Goal: Browse casually: Explore the website without a specific task or goal

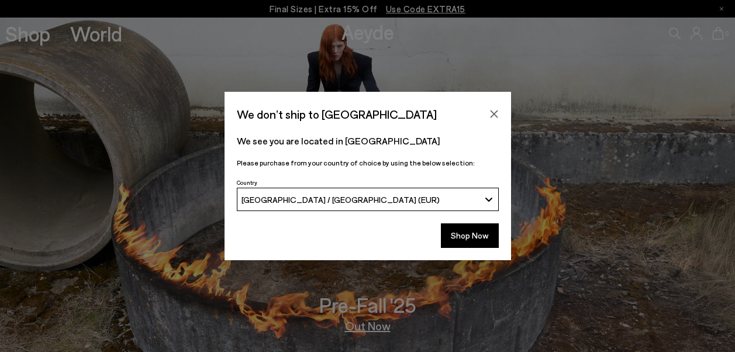
click at [498, 113] on icon "Close" at bounding box center [494, 113] width 9 height 9
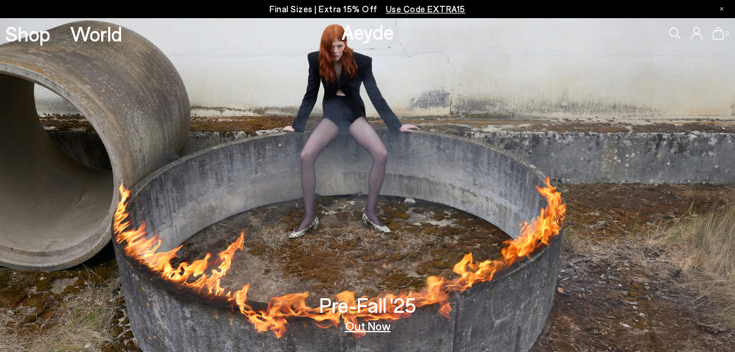
click at [372, 329] on link "Out Now" at bounding box center [368, 326] width 46 height 12
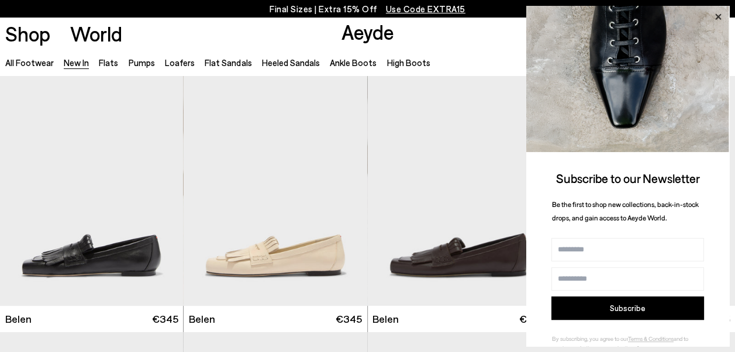
click at [718, 15] on icon at bounding box center [718, 16] width 15 height 15
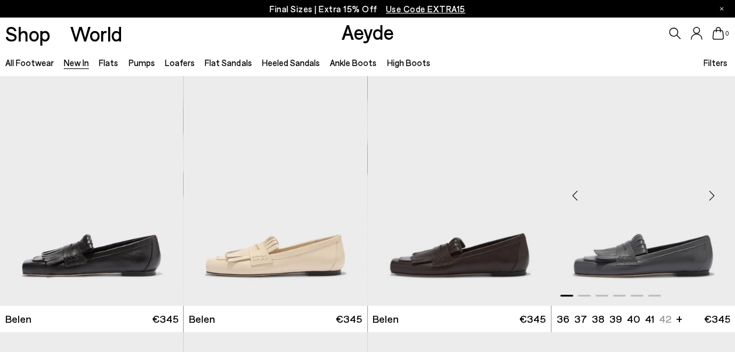
click at [578, 192] on div "Previous slide" at bounding box center [574, 195] width 35 height 35
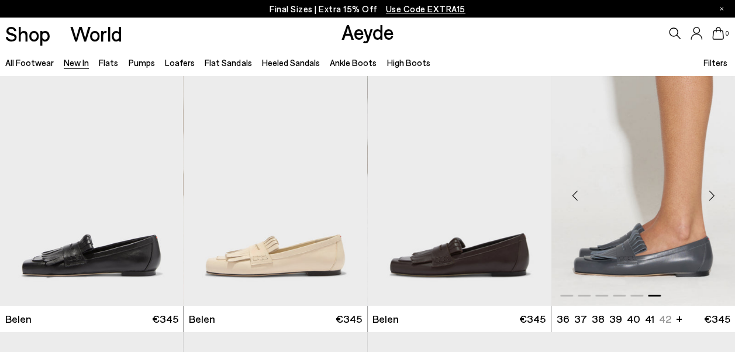
click at [578, 192] on div "Previous slide" at bounding box center [574, 195] width 35 height 35
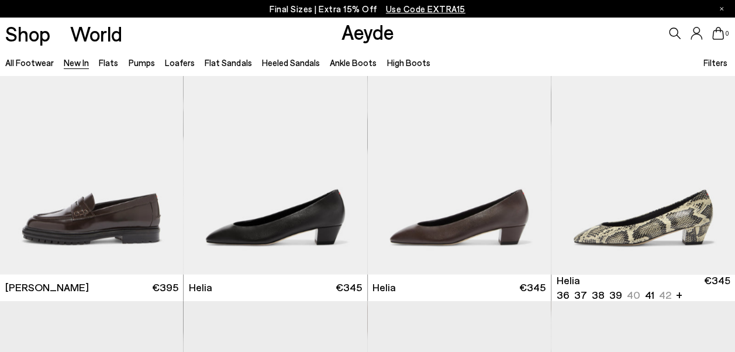
scroll to position [802, 0]
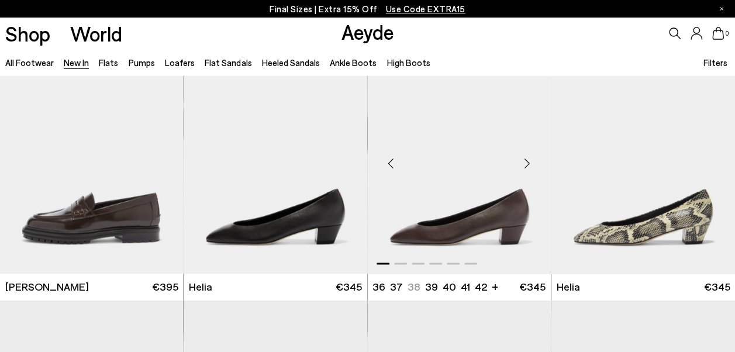
click at [527, 163] on div "Next slide" at bounding box center [527, 163] width 35 height 35
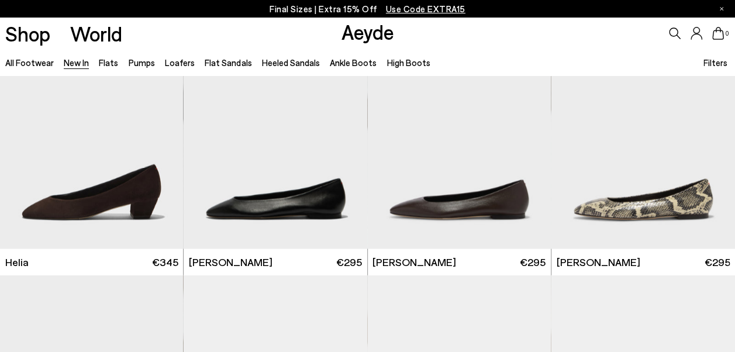
scroll to position [1087, 0]
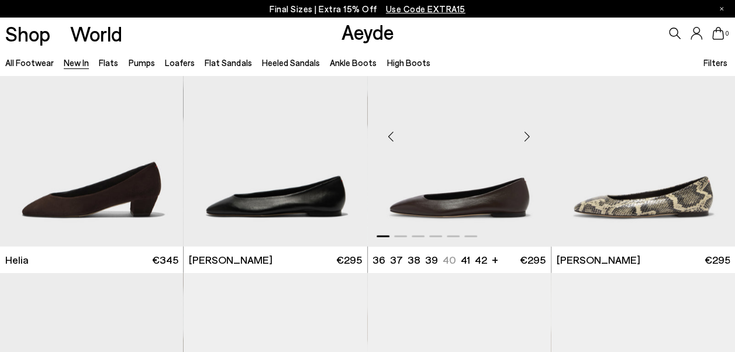
click at [527, 131] on div "Next slide" at bounding box center [527, 135] width 35 height 35
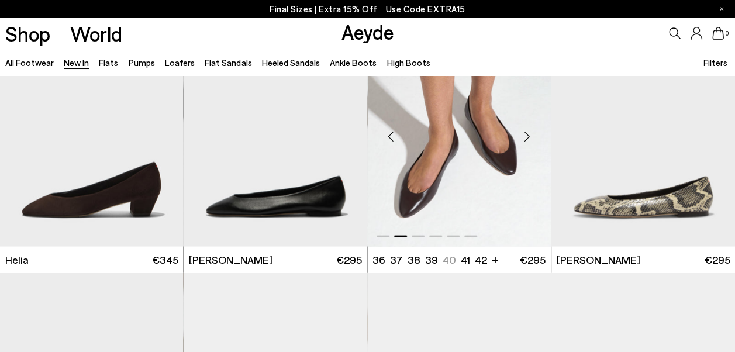
click at [527, 131] on div "Next slide" at bounding box center [527, 135] width 35 height 35
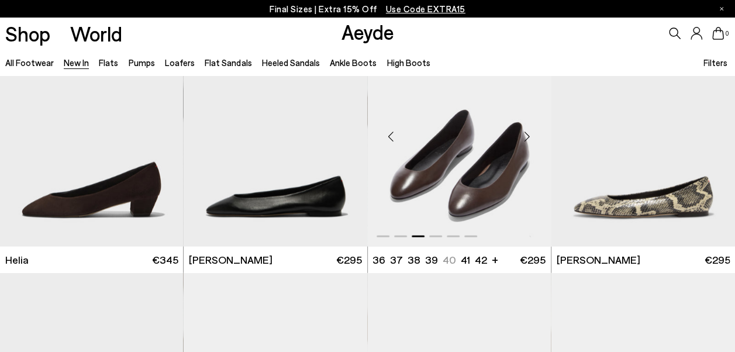
click at [527, 131] on div "Next slide" at bounding box center [527, 135] width 35 height 35
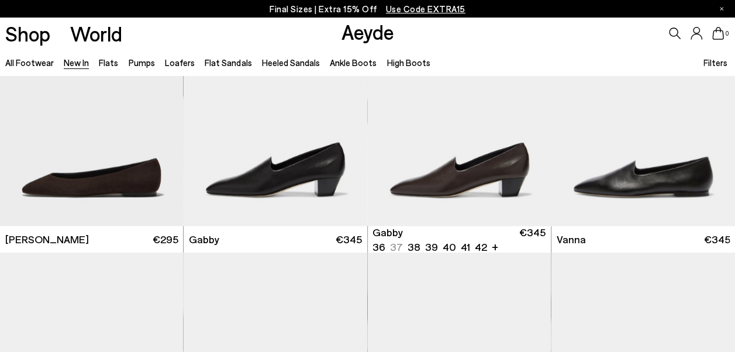
scroll to position [1617, 0]
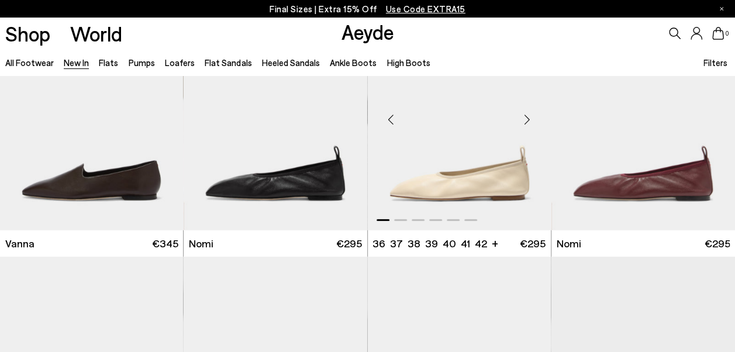
click at [524, 116] on div "Next slide" at bounding box center [527, 119] width 35 height 35
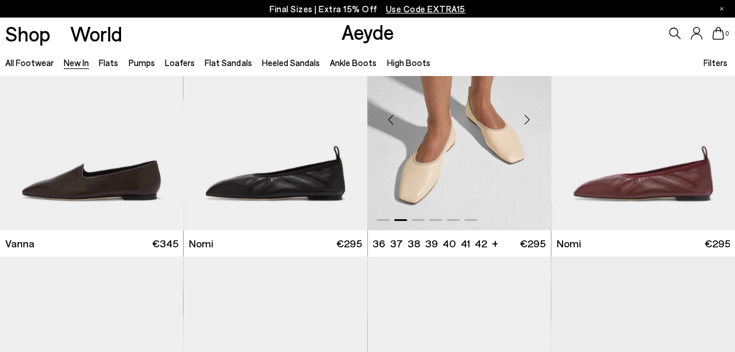
click at [524, 116] on div "Next slide" at bounding box center [527, 119] width 35 height 35
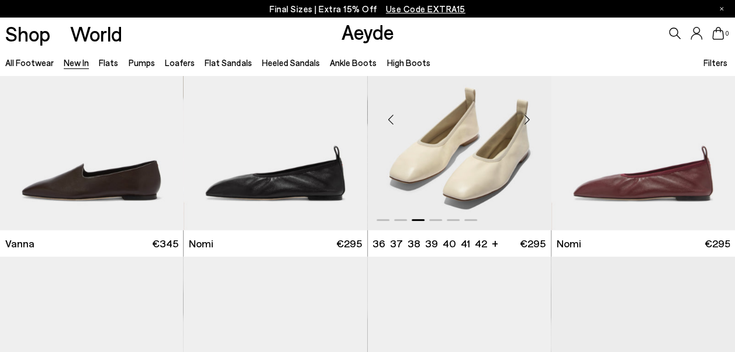
click at [524, 116] on div "Next slide" at bounding box center [527, 119] width 35 height 35
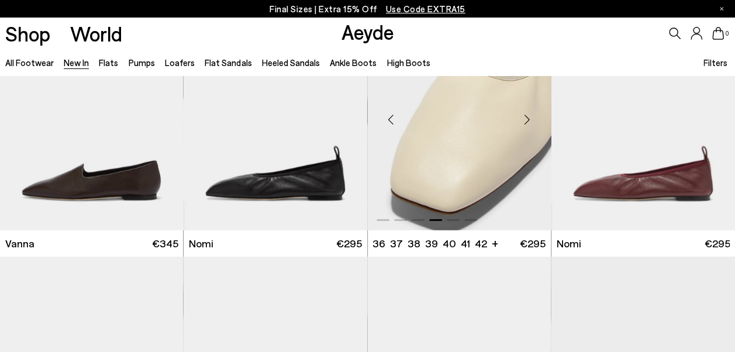
scroll to position [1850, 0]
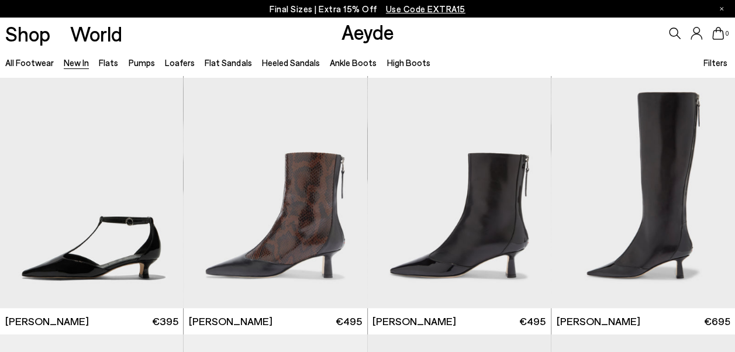
scroll to position [2318, 0]
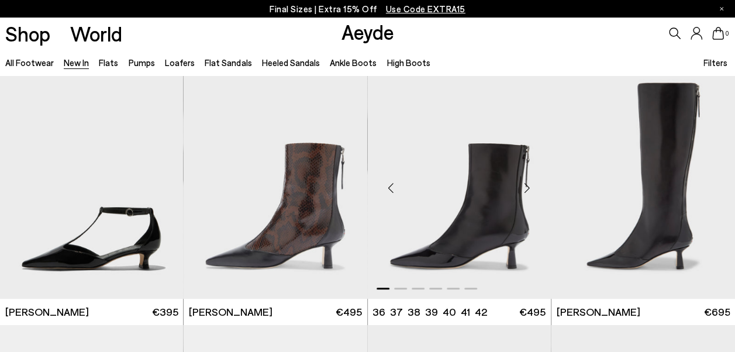
click at [526, 190] on div "Next slide" at bounding box center [527, 188] width 35 height 35
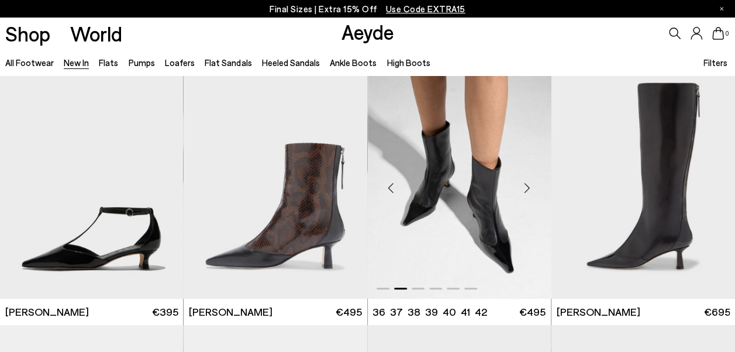
click at [526, 190] on div "Next slide" at bounding box center [527, 188] width 35 height 35
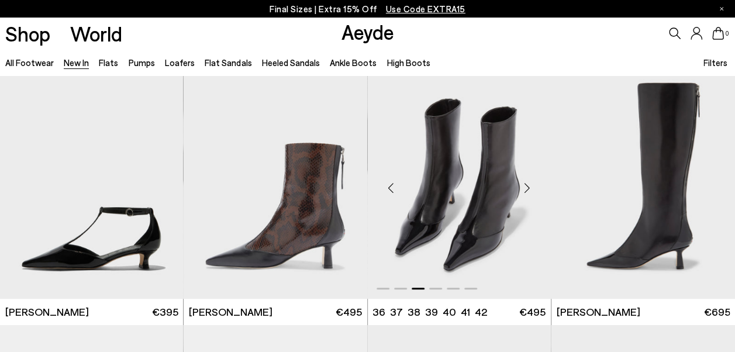
click at [526, 190] on div "Next slide" at bounding box center [527, 188] width 35 height 35
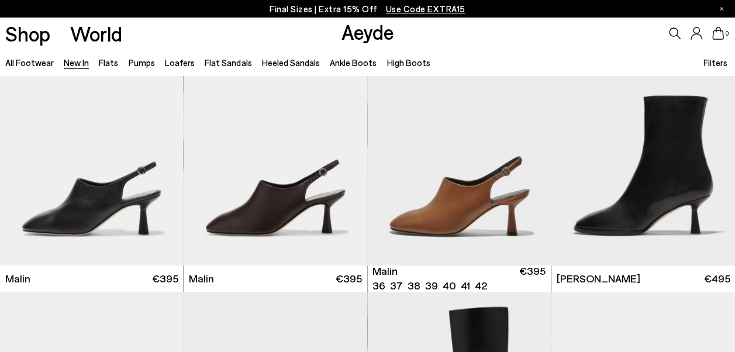
scroll to position [2599, 0]
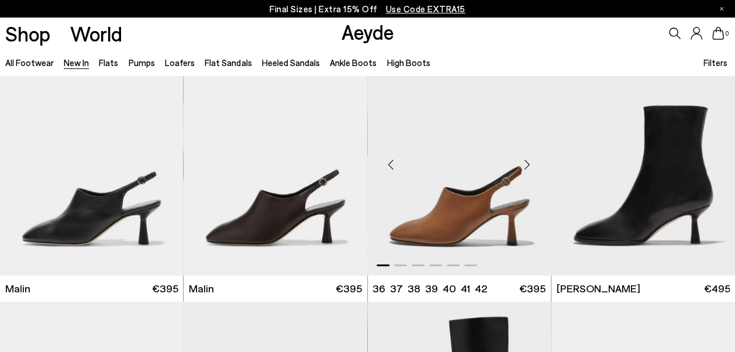
click at [528, 159] on div "Next slide" at bounding box center [527, 164] width 35 height 35
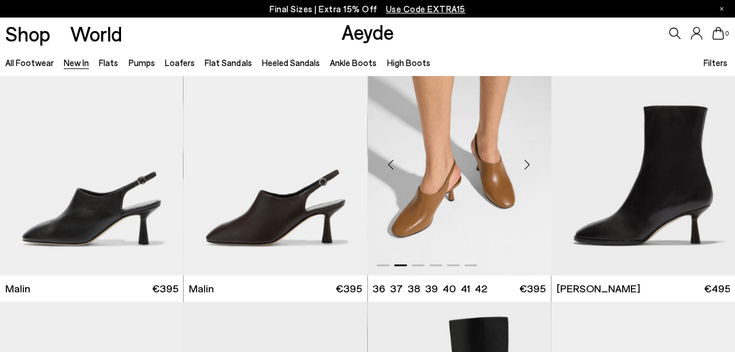
click at [528, 159] on div "Next slide" at bounding box center [527, 164] width 35 height 35
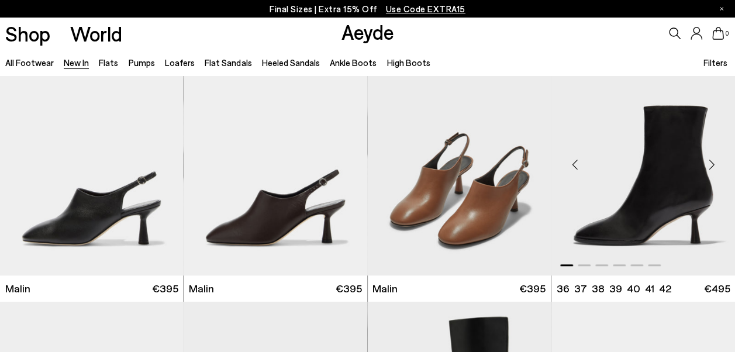
click at [715, 165] on div "Next slide" at bounding box center [711, 164] width 35 height 35
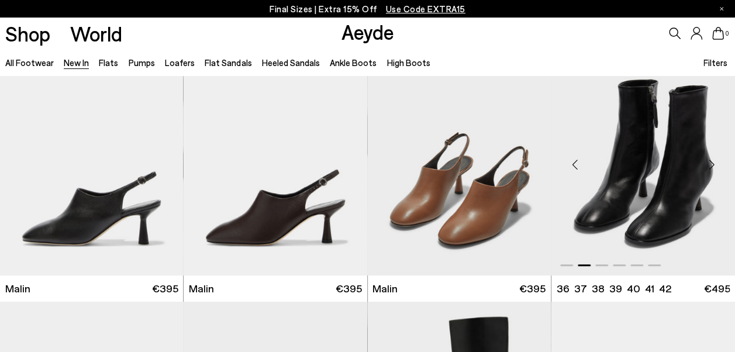
click at [711, 164] on div "Next slide" at bounding box center [711, 164] width 35 height 35
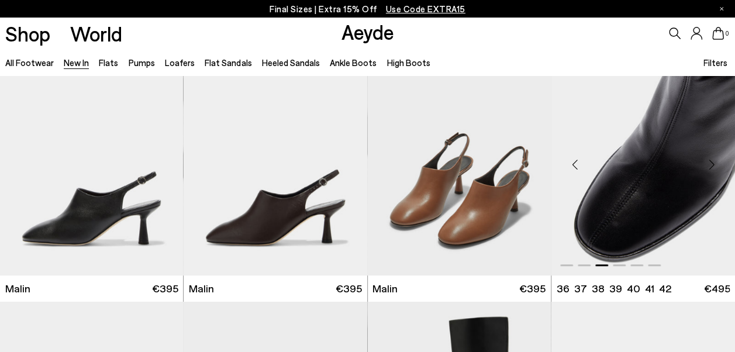
click at [711, 164] on div "Next slide" at bounding box center [711, 164] width 35 height 35
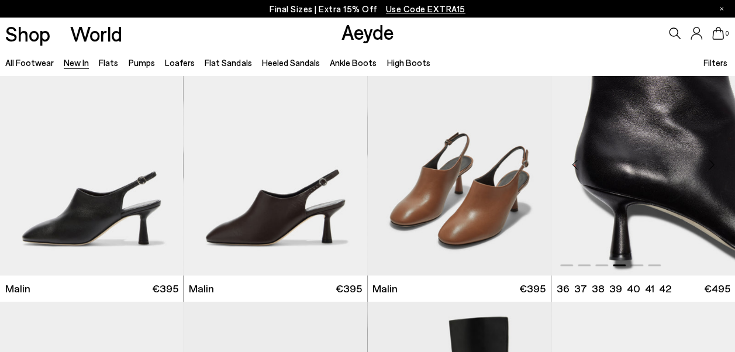
click at [711, 164] on div "Next slide" at bounding box center [711, 164] width 35 height 35
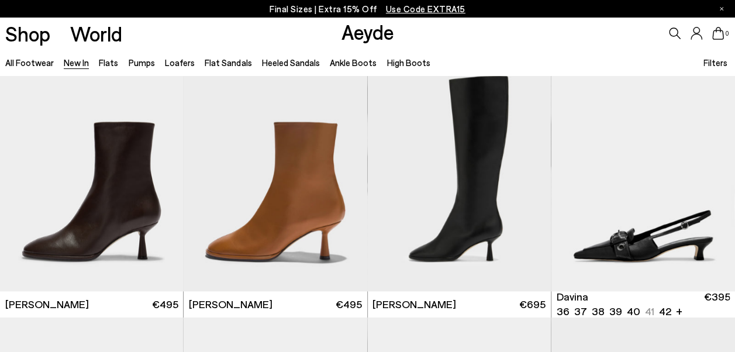
scroll to position [2847, 0]
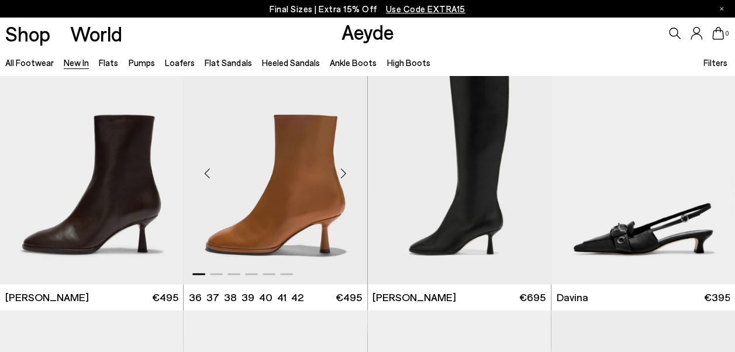
click at [343, 171] on div "Next slide" at bounding box center [343, 173] width 35 height 35
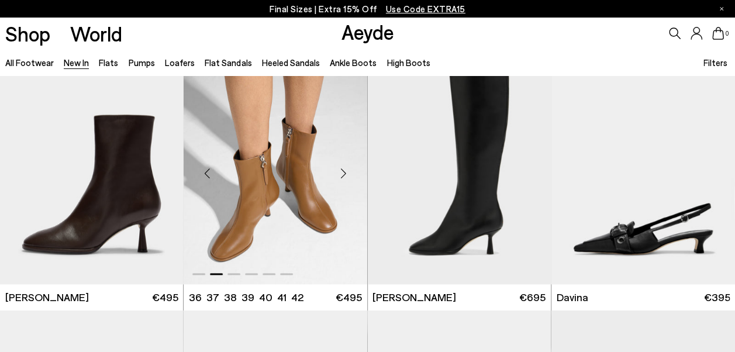
click at [343, 171] on div "Next slide" at bounding box center [343, 173] width 35 height 35
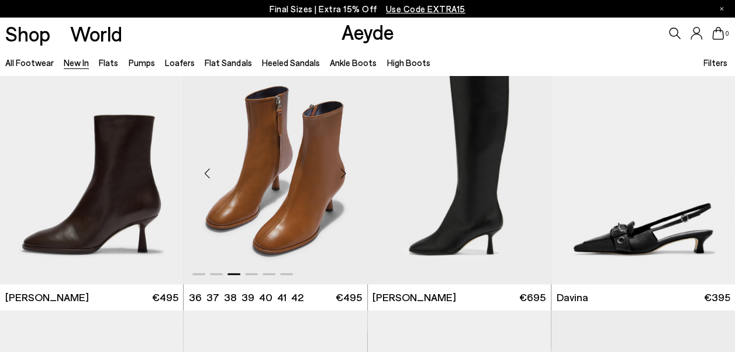
click at [343, 171] on div "Next slide" at bounding box center [343, 173] width 35 height 35
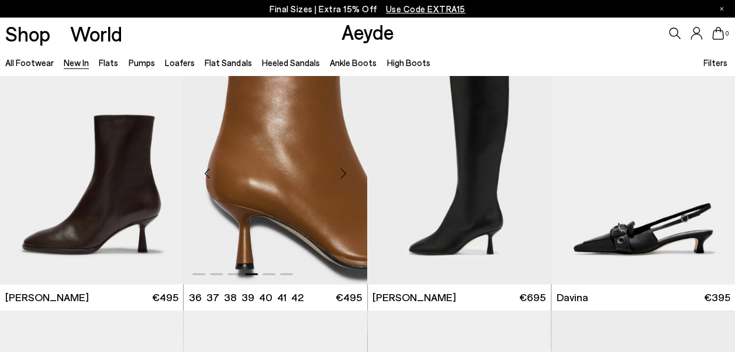
click at [343, 171] on div "Next slide" at bounding box center [343, 173] width 35 height 35
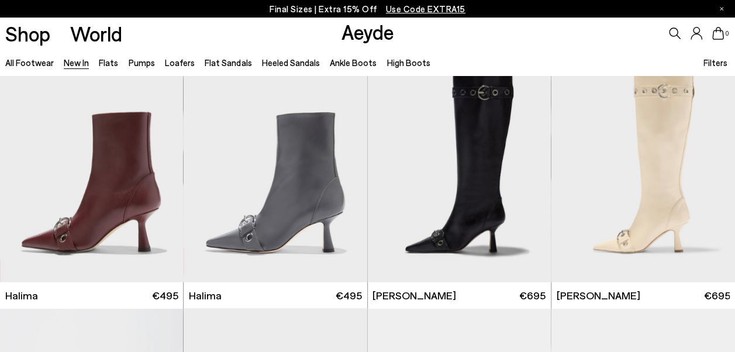
scroll to position [3585, 0]
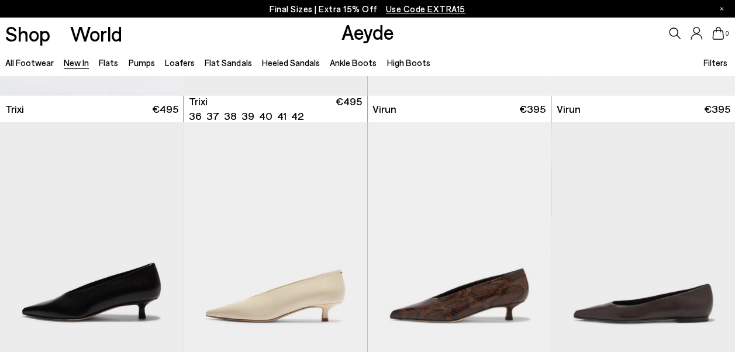
scroll to position [3585, 0]
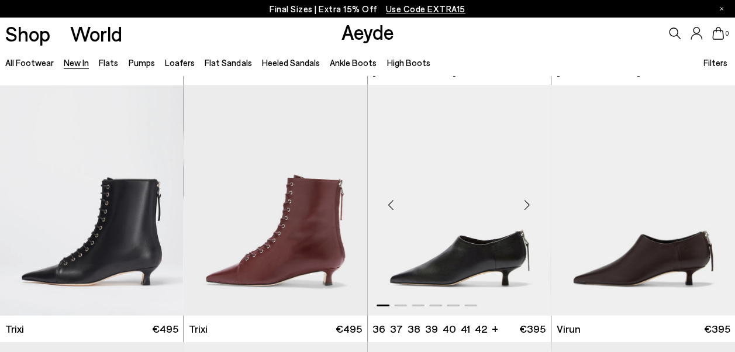
click at [528, 205] on div "Next slide" at bounding box center [527, 205] width 35 height 35
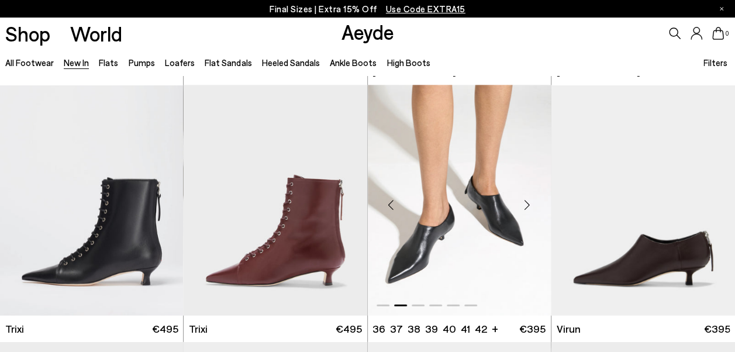
click at [528, 205] on div "Next slide" at bounding box center [527, 205] width 35 height 35
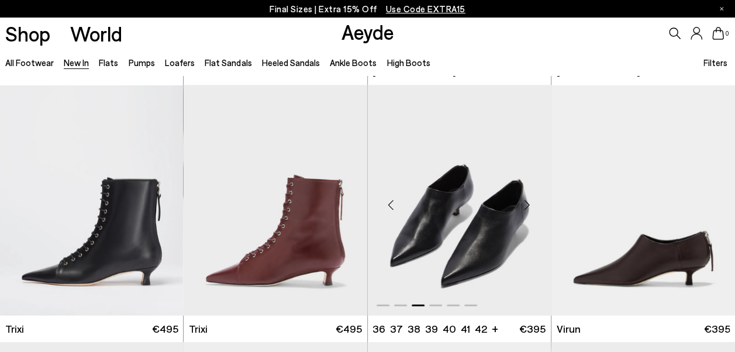
click at [528, 205] on div "Next slide" at bounding box center [527, 205] width 35 height 35
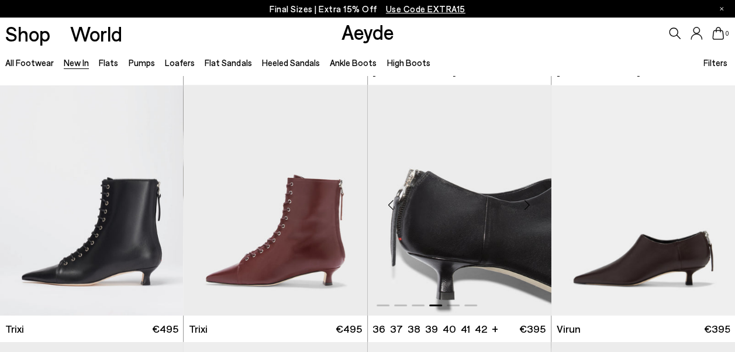
click at [528, 205] on div "Next slide" at bounding box center [527, 205] width 35 height 35
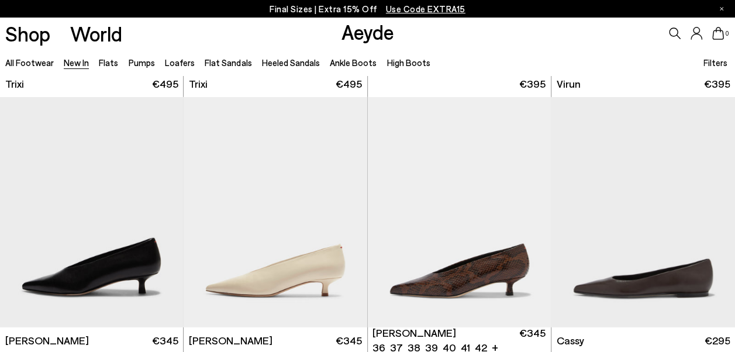
scroll to position [3853, 0]
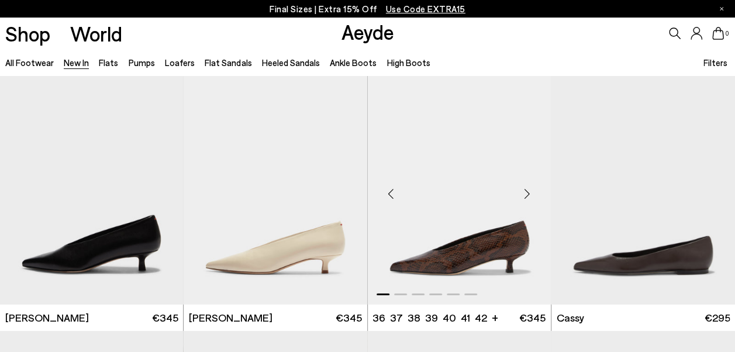
click at [528, 195] on div "Next slide" at bounding box center [527, 194] width 35 height 35
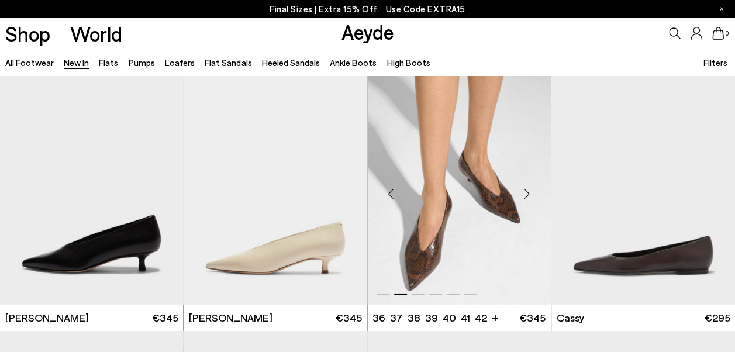
click at [528, 195] on div "Next slide" at bounding box center [527, 194] width 35 height 35
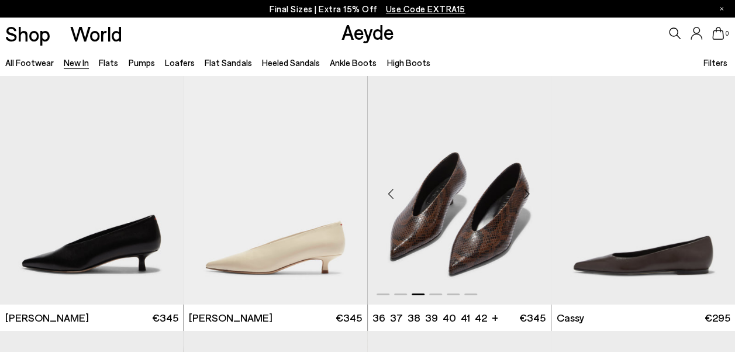
click at [528, 195] on div "Next slide" at bounding box center [527, 194] width 35 height 35
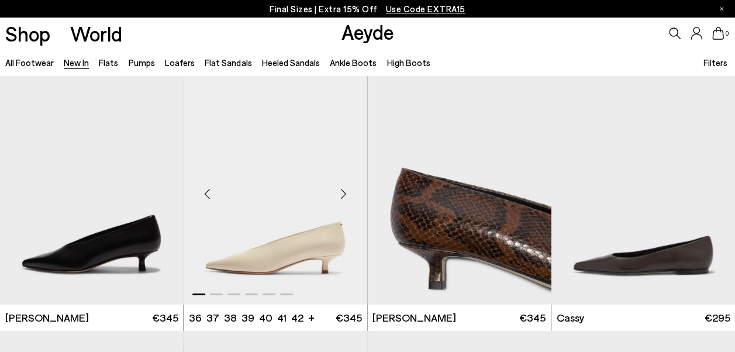
click at [342, 195] on div "Next slide" at bounding box center [343, 194] width 35 height 35
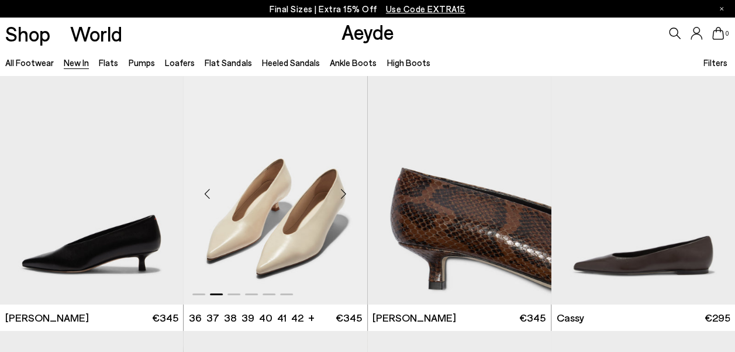
click at [342, 195] on div "Next slide" at bounding box center [343, 194] width 35 height 35
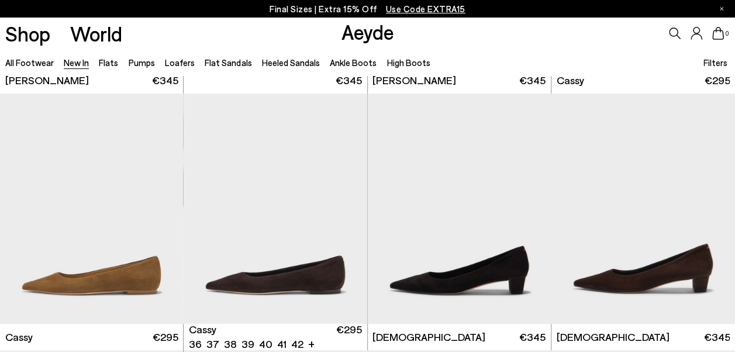
scroll to position [4090, 0]
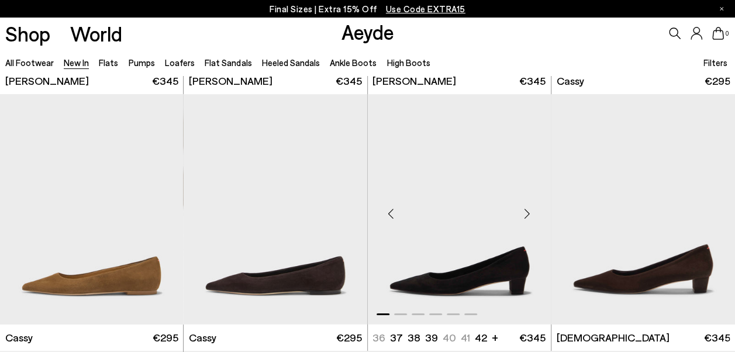
click at [529, 208] on div "Next slide" at bounding box center [527, 214] width 35 height 35
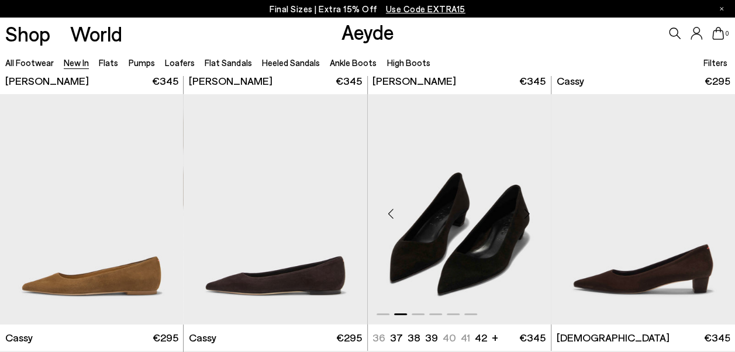
click at [529, 208] on div "Next slide" at bounding box center [527, 214] width 35 height 35
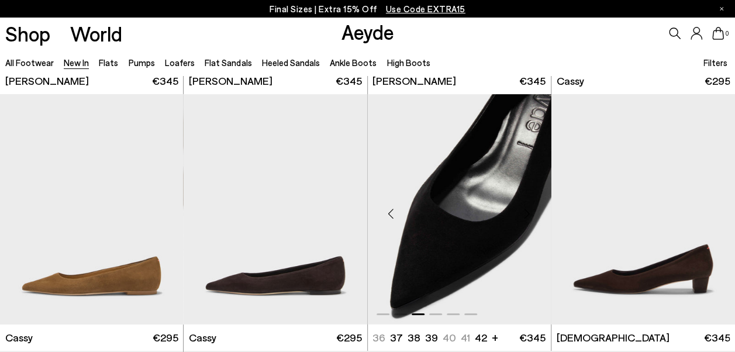
click at [529, 208] on div "Next slide" at bounding box center [527, 214] width 35 height 35
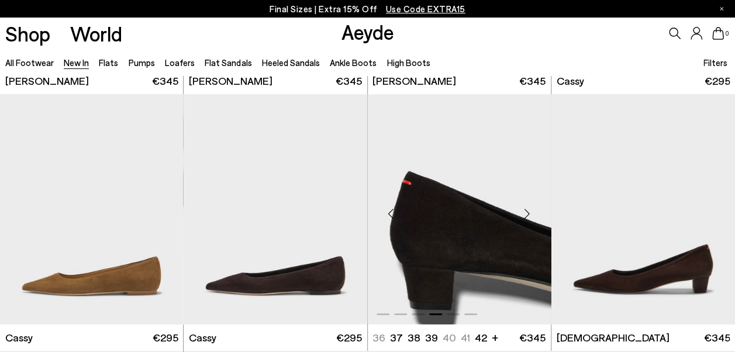
click at [529, 208] on div "Next slide" at bounding box center [527, 214] width 35 height 35
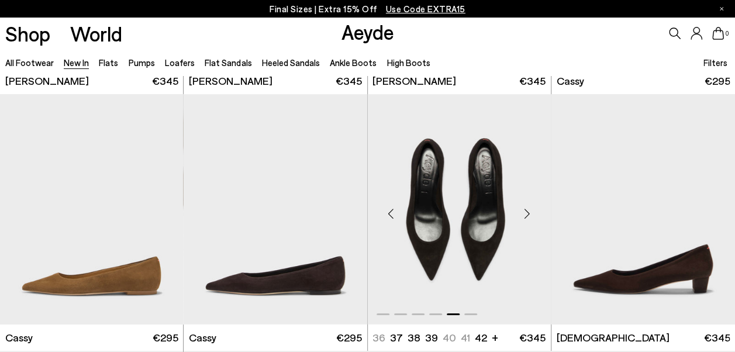
click at [529, 208] on div "Next slide" at bounding box center [527, 214] width 35 height 35
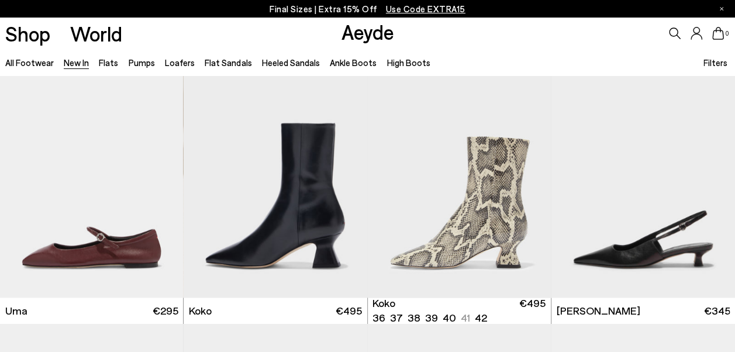
scroll to position [4888, 0]
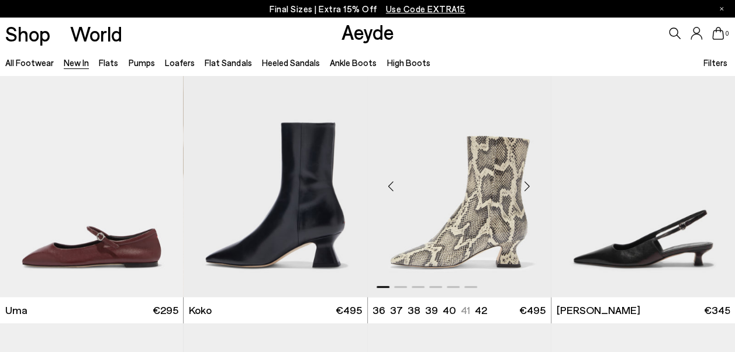
click at [528, 184] on div "Next slide" at bounding box center [527, 186] width 35 height 35
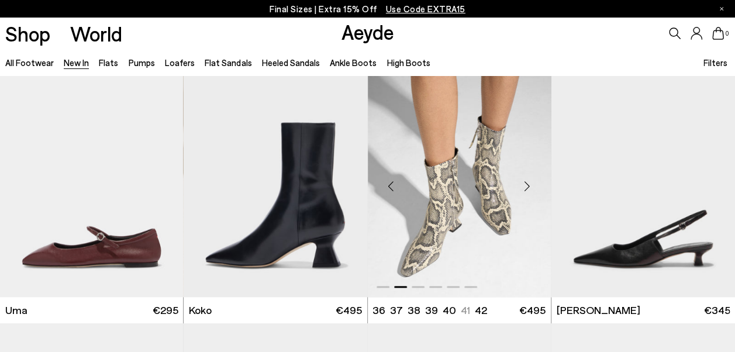
click at [528, 184] on div "Next slide" at bounding box center [527, 186] width 35 height 35
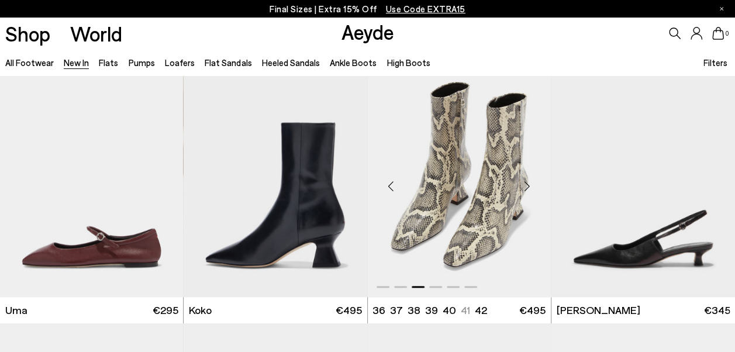
click at [528, 184] on div "Next slide" at bounding box center [527, 186] width 35 height 35
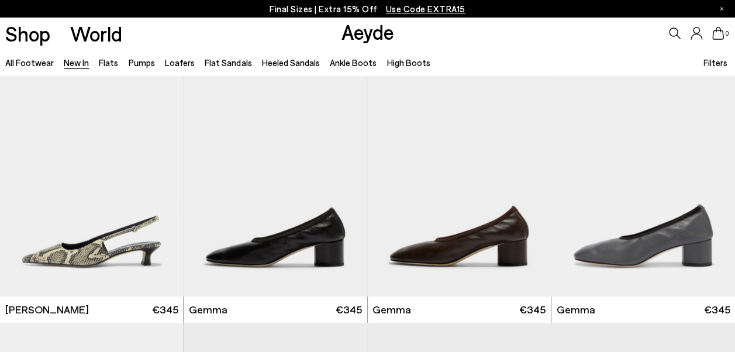
scroll to position [5150, 0]
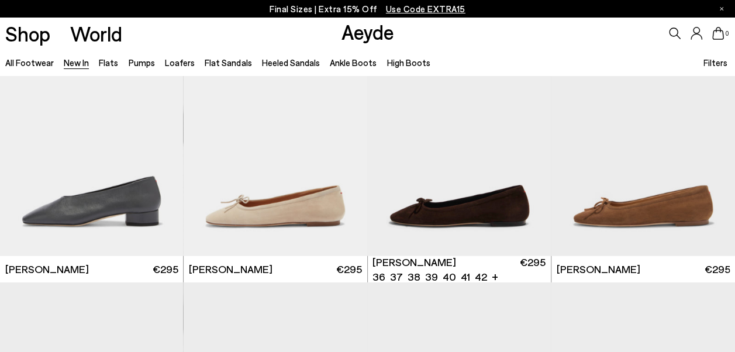
scroll to position [6124, 0]
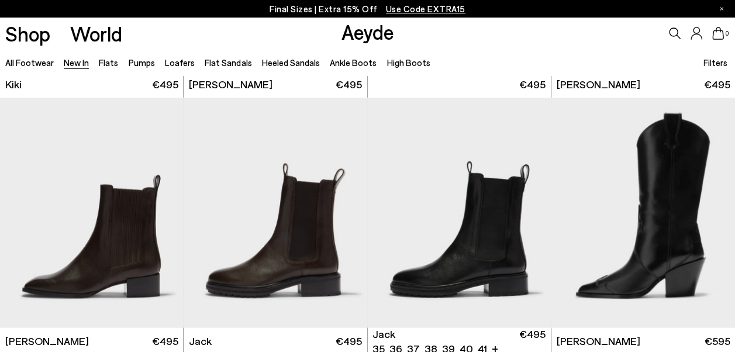
scroll to position [7682, 0]
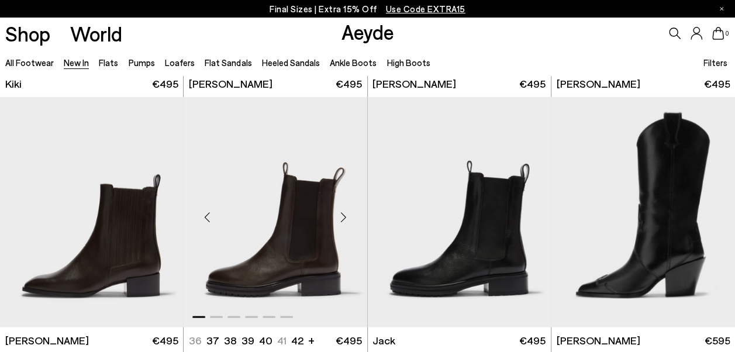
click at [344, 215] on div "Next slide" at bounding box center [343, 216] width 35 height 35
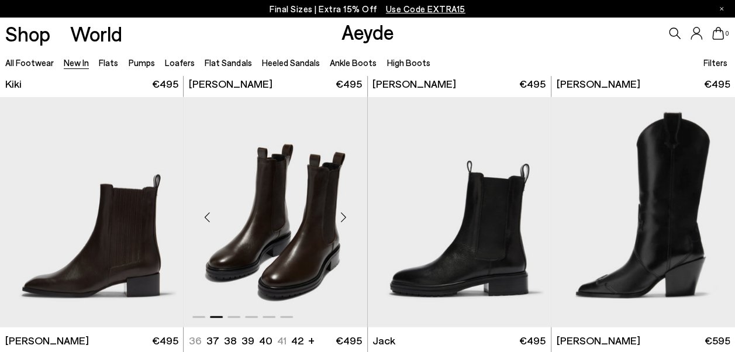
click at [344, 215] on div "Next slide" at bounding box center [343, 216] width 35 height 35
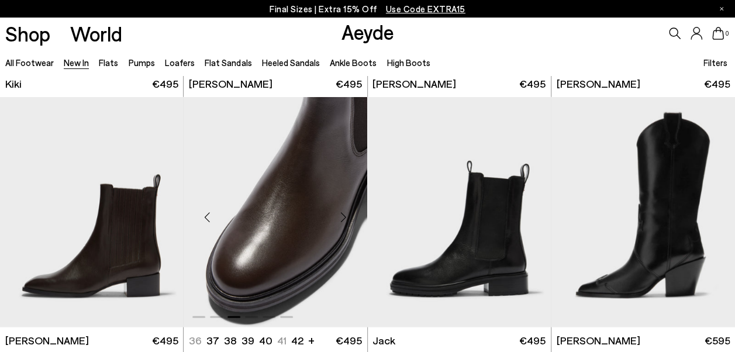
click at [344, 215] on div "Next slide" at bounding box center [343, 216] width 35 height 35
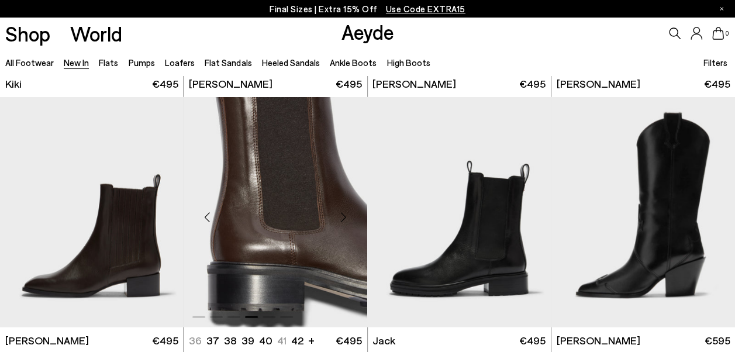
click at [344, 215] on div "Next slide" at bounding box center [343, 216] width 35 height 35
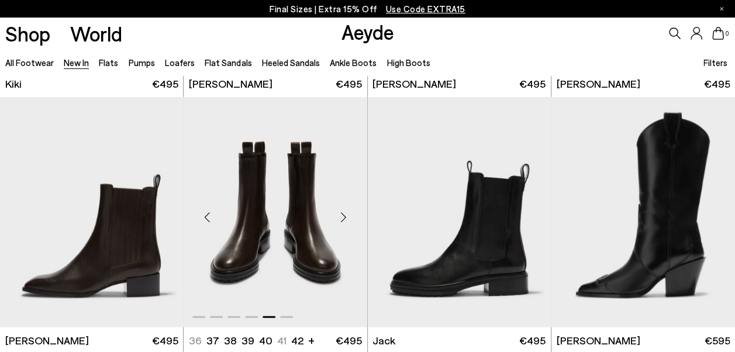
click at [344, 215] on div "Next slide" at bounding box center [343, 216] width 35 height 35
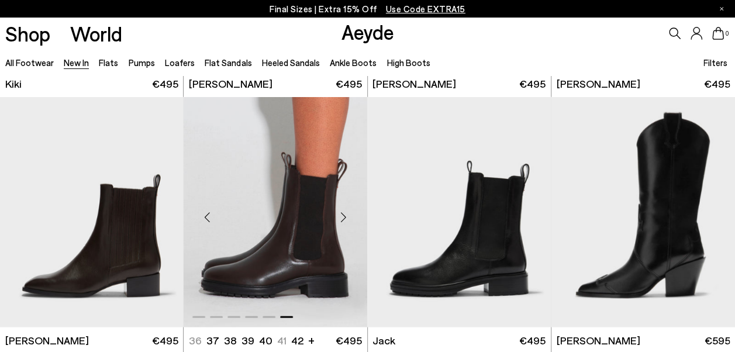
click at [344, 215] on div "Next slide" at bounding box center [343, 216] width 35 height 35
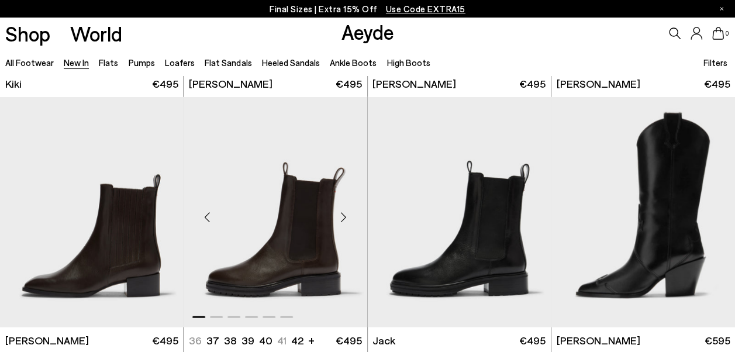
click at [344, 215] on div "Next slide" at bounding box center [343, 216] width 35 height 35
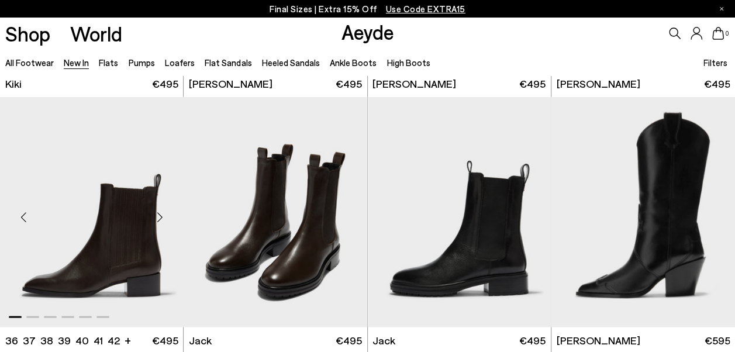
click at [160, 214] on div "Next slide" at bounding box center [159, 216] width 35 height 35
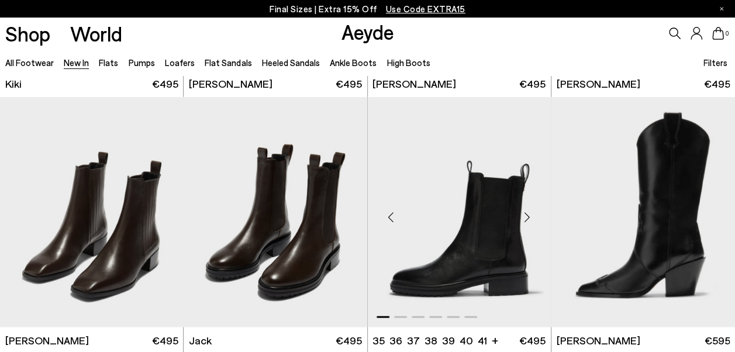
click at [525, 212] on div "Next slide" at bounding box center [527, 216] width 35 height 35
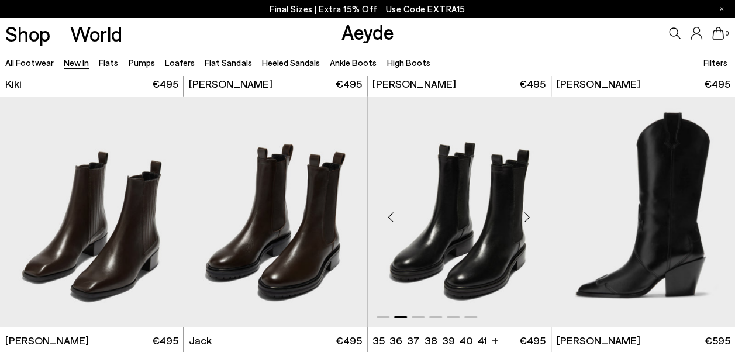
click at [525, 212] on div "Next slide" at bounding box center [527, 216] width 35 height 35
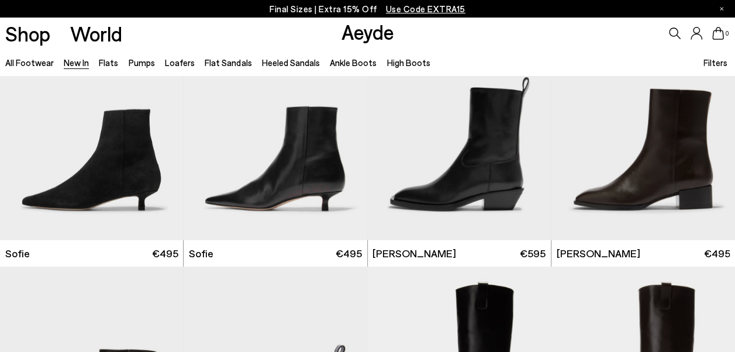
scroll to position [8023, 0]
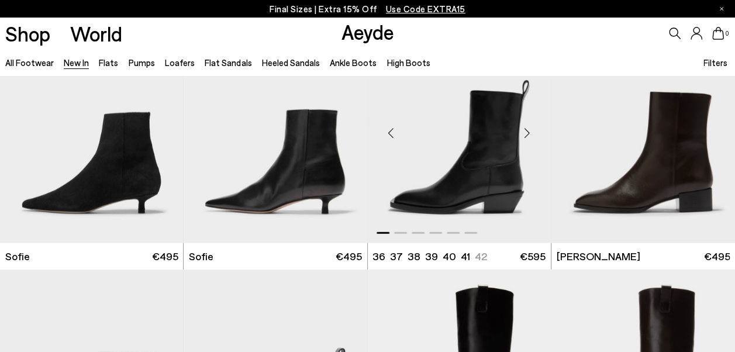
click at [529, 132] on div "Next slide" at bounding box center [527, 132] width 35 height 35
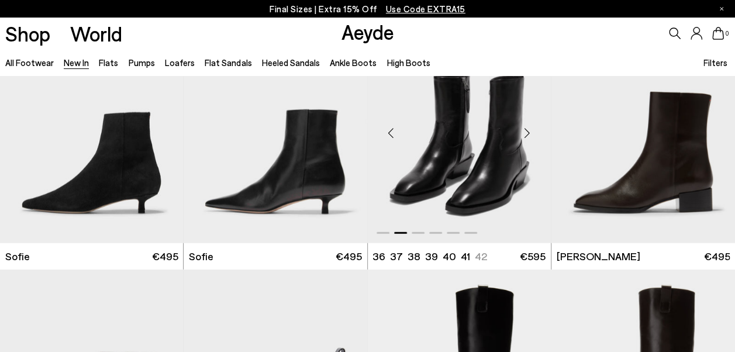
click at [529, 132] on div "Next slide" at bounding box center [527, 132] width 35 height 35
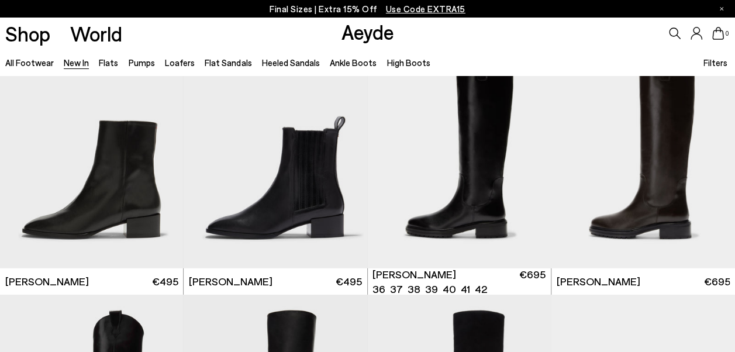
scroll to position [8194, 0]
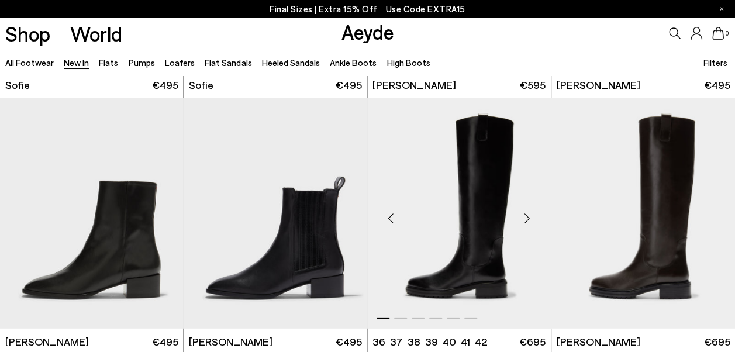
click at [530, 216] on div "Next slide" at bounding box center [527, 218] width 35 height 35
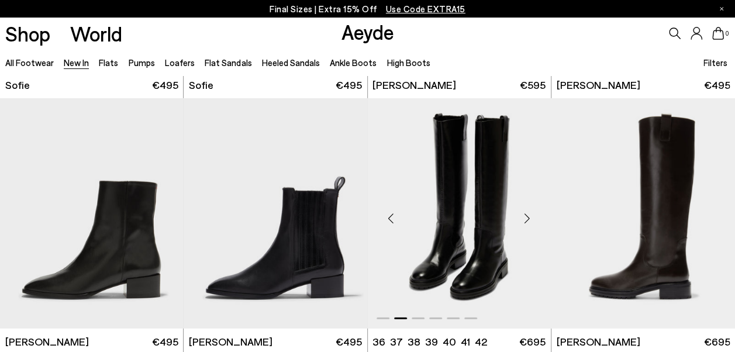
click at [530, 216] on div "Next slide" at bounding box center [527, 218] width 35 height 35
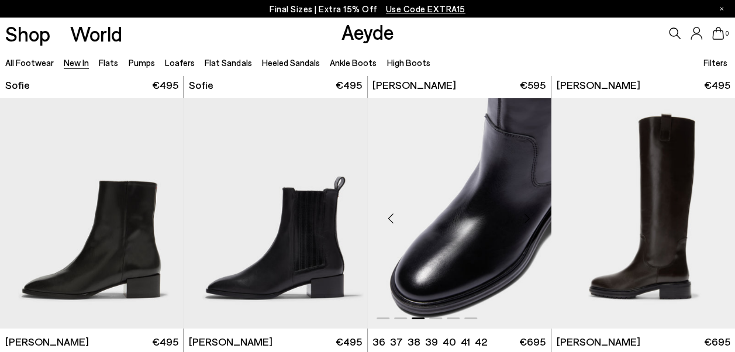
scroll to position [8442, 0]
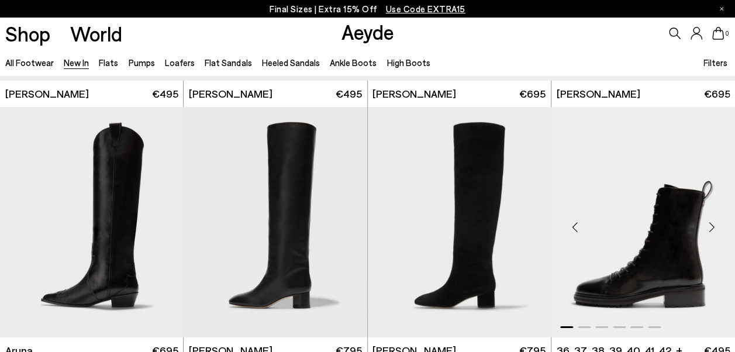
click at [711, 223] on div "Next slide" at bounding box center [711, 226] width 35 height 35
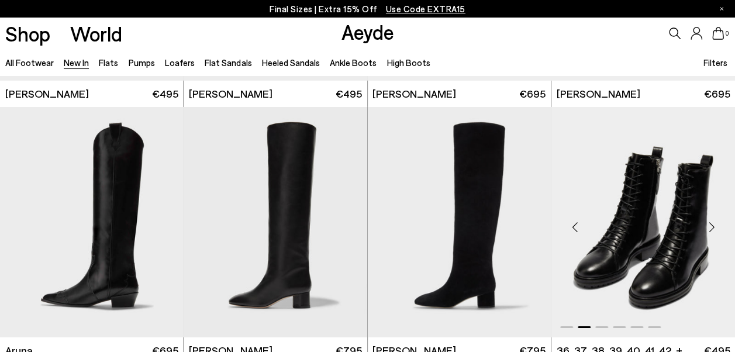
click at [711, 223] on div "Next slide" at bounding box center [711, 226] width 35 height 35
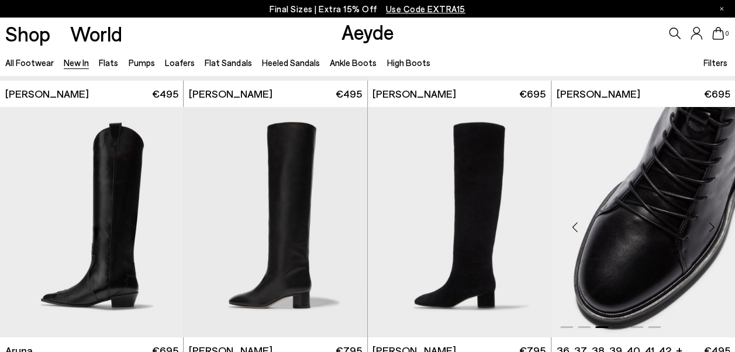
click at [711, 223] on div "Next slide" at bounding box center [711, 226] width 35 height 35
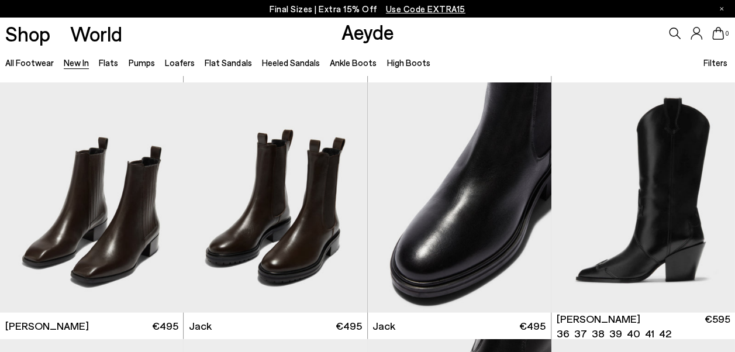
scroll to position [7694, 0]
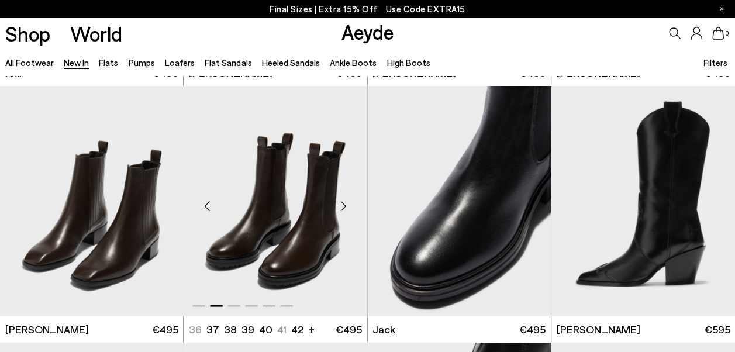
click at [280, 191] on img "2 / 6" at bounding box center [276, 200] width 184 height 230
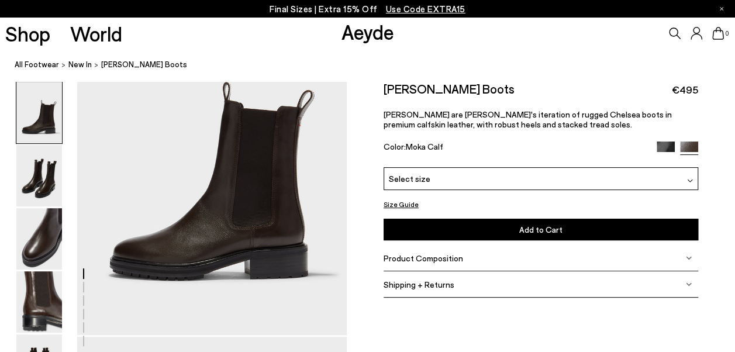
scroll to position [106, 0]
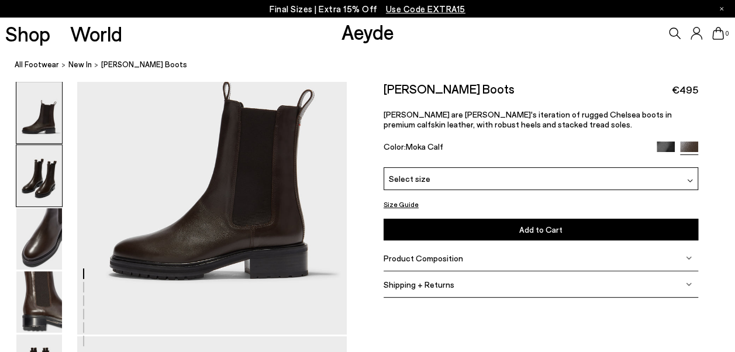
click at [49, 181] on img at bounding box center [39, 175] width 46 height 61
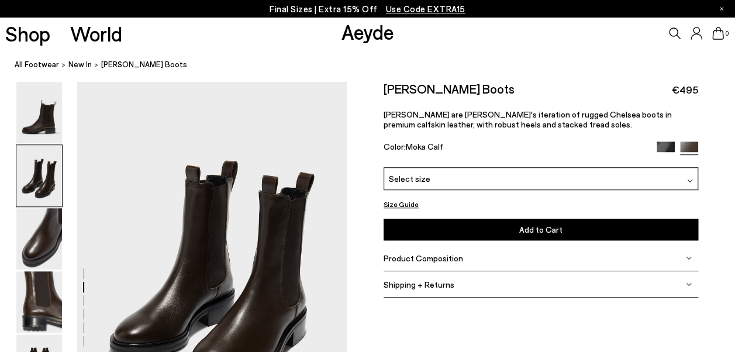
scroll to position [452, 0]
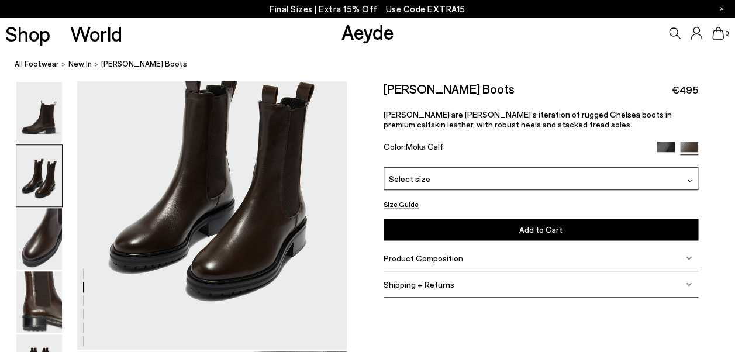
click at [725, 263] on div "Size Guide Shoes Belt Our shoes come in European sizing. The easiest way to mea…" at bounding box center [541, 194] width 388 height 227
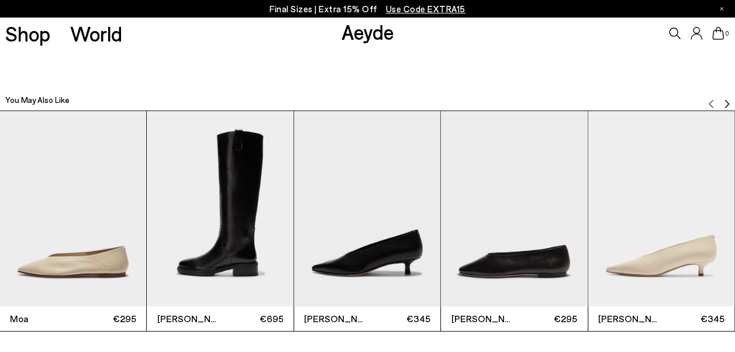
scroll to position [2222, 0]
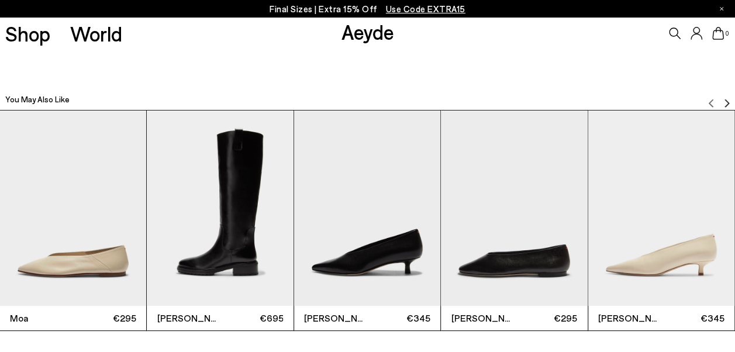
click at [167, 227] on img "2 / 6" at bounding box center [220, 208] width 146 height 195
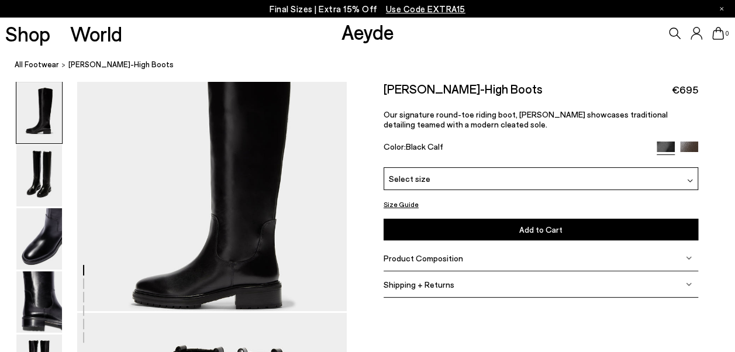
scroll to position [42, 0]
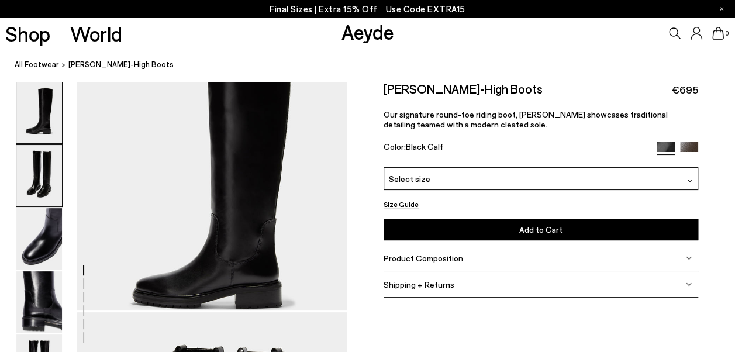
click at [32, 178] on img at bounding box center [39, 175] width 46 height 61
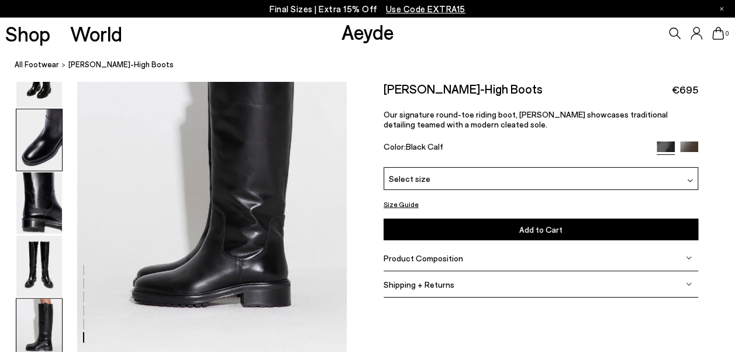
scroll to position [1795, 0]
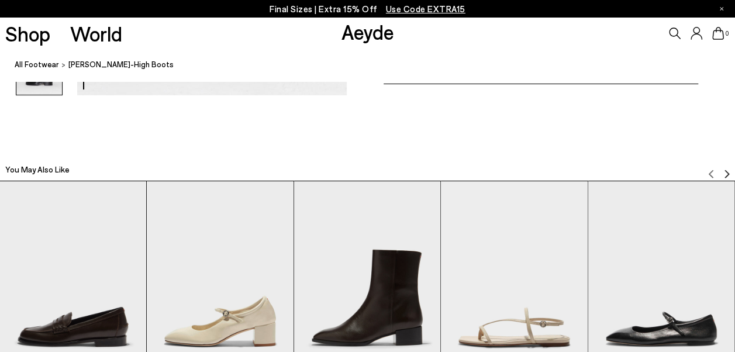
scroll to position [2060, 0]
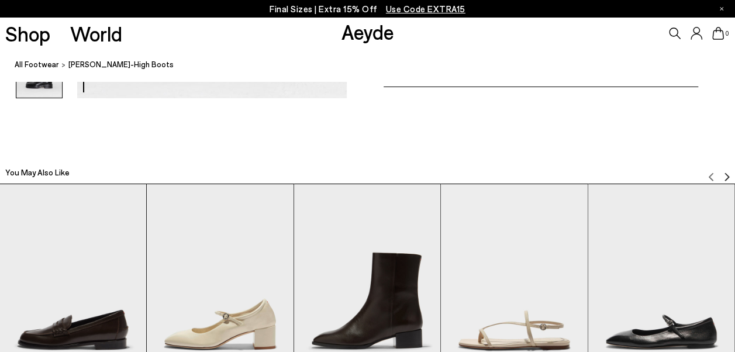
click at [729, 173] on img "Next slide" at bounding box center [726, 176] width 9 height 9
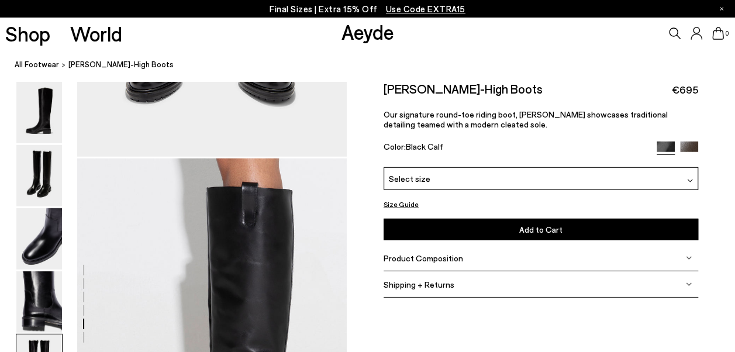
scroll to position [1636, 0]
